Goal: Check status: Check status

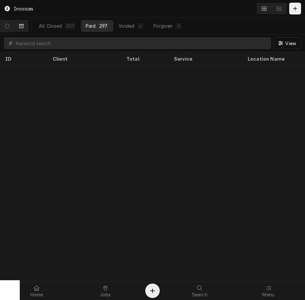
scroll to position [660, 0]
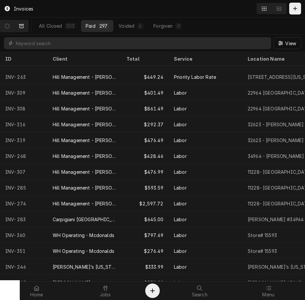
click at [136, 52] on div "All Closed 303 Paid 297 Voided 6 Forgiven 0 View" at bounding box center [152, 34] width 305 height 35
click at [132, 59] on div "Total" at bounding box center [144, 58] width 36 height 7
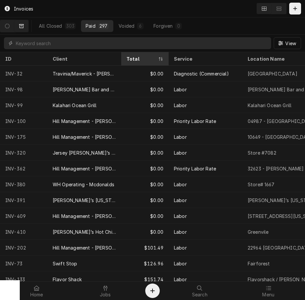
click at [132, 59] on div "Total" at bounding box center [141, 58] width 30 height 7
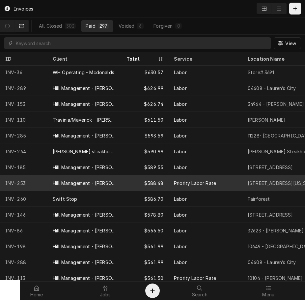
scroll to position [1766, 0]
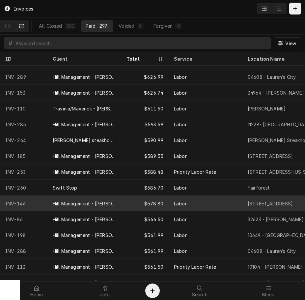
click at [160, 202] on div "$578.80" at bounding box center [144, 203] width 47 height 16
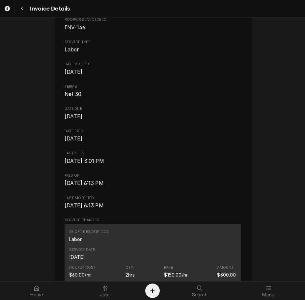
scroll to position [115, 0]
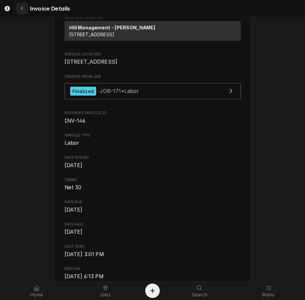
click at [22, 8] on icon "Navigate back" at bounding box center [22, 9] width 2 height 4
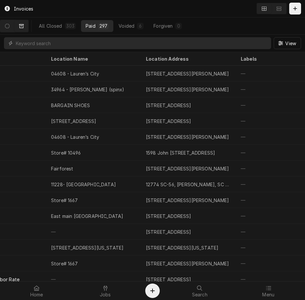
scroll to position [0, 211]
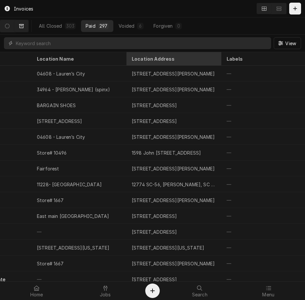
click at [151, 59] on div "Location Address" at bounding box center [173, 58] width 83 height 7
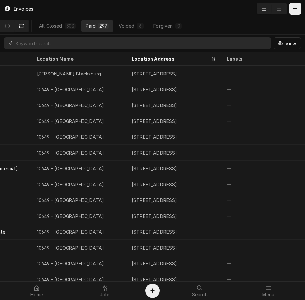
scroll to position [0, 212]
